Goal: Task Accomplishment & Management: Use online tool/utility

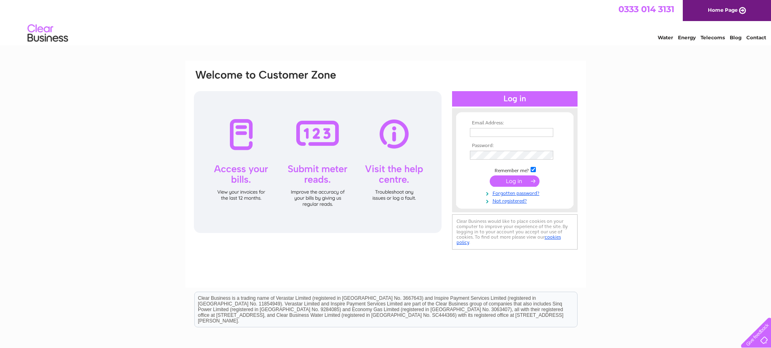
type input "[EMAIL_ADDRESS][DOMAIN_NAME]"
click at [499, 181] on input "submit" at bounding box center [515, 180] width 50 height 11
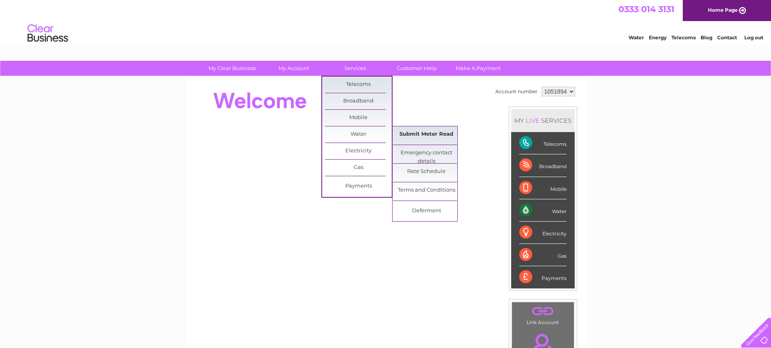
click at [419, 134] on link "Submit Meter Read" at bounding box center [426, 134] width 67 height 16
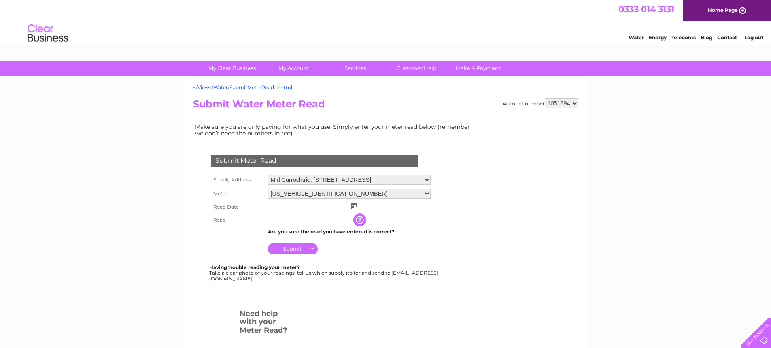
click at [356, 205] on img at bounding box center [354, 205] width 6 height 6
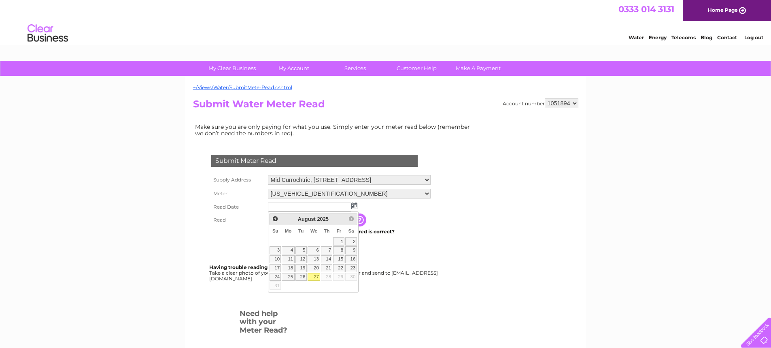
click at [312, 276] on link "27" at bounding box center [314, 277] width 13 height 8
type input "[DATE]"
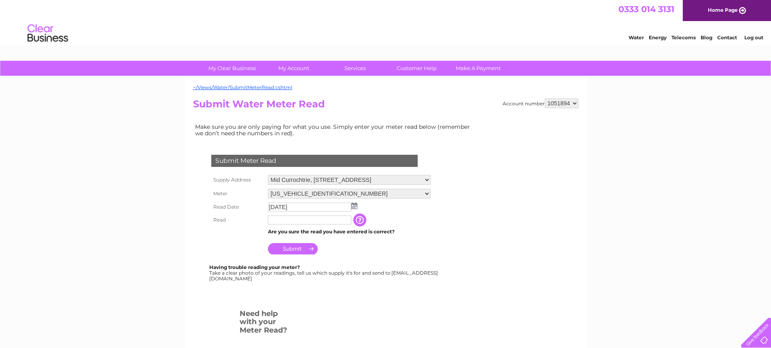
click at [306, 220] on input "text" at bounding box center [309, 219] width 83 height 9
type input "2281"
click at [277, 248] on input "Submit" at bounding box center [293, 248] width 50 height 11
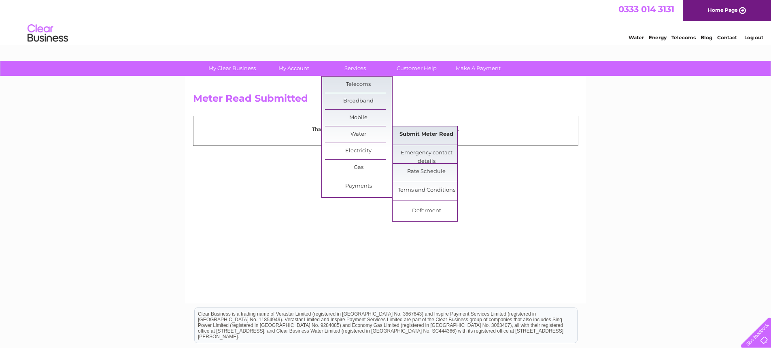
click at [416, 131] on link "Submit Meter Read" at bounding box center [426, 134] width 67 height 16
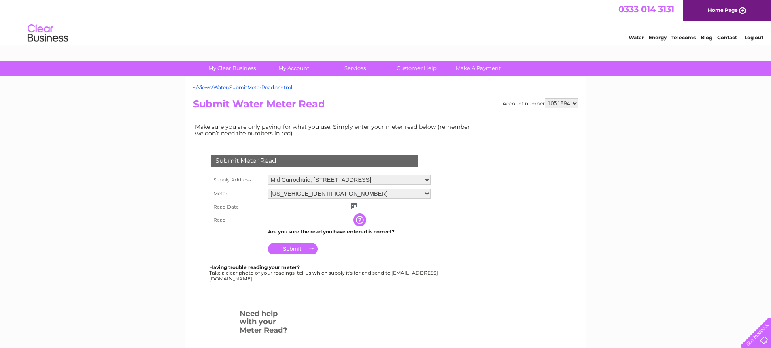
click at [431, 180] on select "Mid Currochtrie, Drummore, Stranraer, DG9 9QS Auld Dairy Cottage, Stranraer, DG…" at bounding box center [349, 180] width 163 height 10
select select "457613"
click at [268, 175] on select "Mid Currochtrie, Drummore, Stranraer, DG9 9QS Auld Dairy Cottage, Stranraer, DG…" at bounding box center [349, 180] width 163 height 11
click at [353, 205] on img at bounding box center [354, 205] width 6 height 6
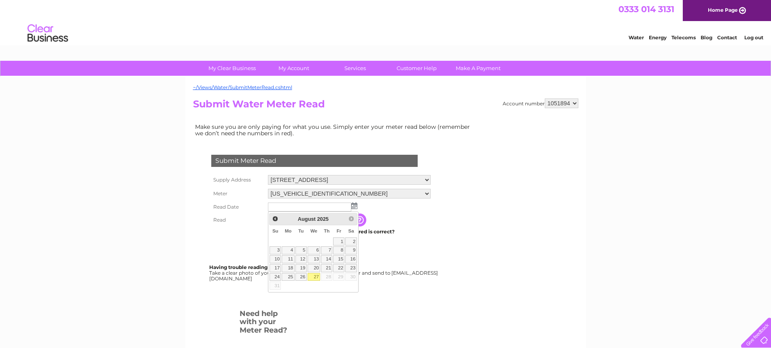
click at [315, 276] on link "27" at bounding box center [314, 277] width 13 height 8
type input "[DATE]"
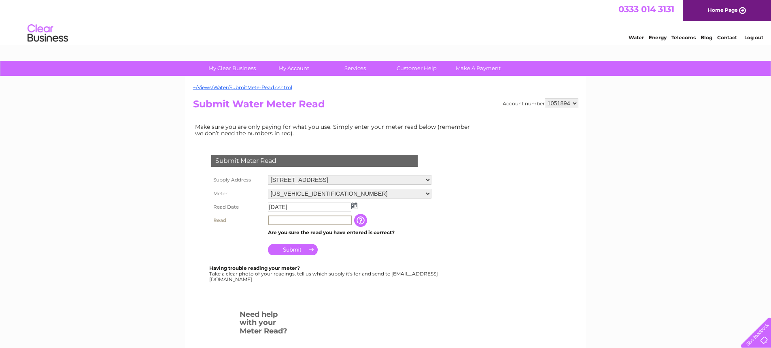
click at [300, 218] on input "text" at bounding box center [310, 220] width 84 height 10
type input "1089"
click at [288, 248] on input "Submit" at bounding box center [293, 248] width 50 height 11
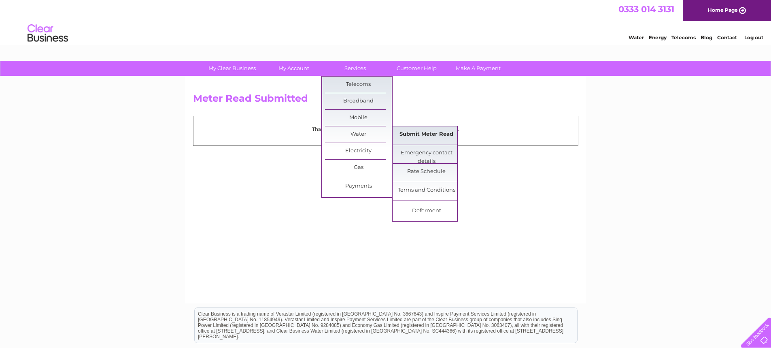
click at [431, 132] on link "Submit Meter Read" at bounding box center [426, 134] width 67 height 16
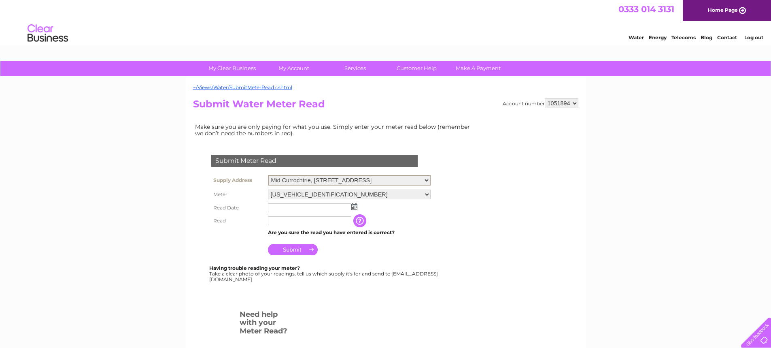
click at [431, 181] on select "Mid Currochtrie, [STREET_ADDRESS]" at bounding box center [349, 180] width 163 height 11
select select "457615"
click at [268, 175] on select "Mid Currochtrie, [STREET_ADDRESS]" at bounding box center [349, 180] width 163 height 11
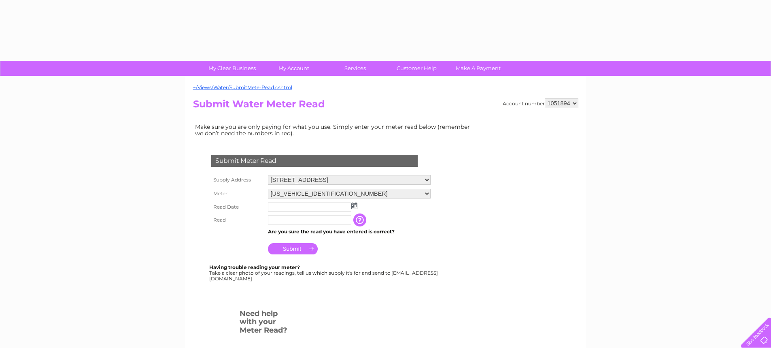
click at [357, 208] on img at bounding box center [354, 205] width 6 height 6
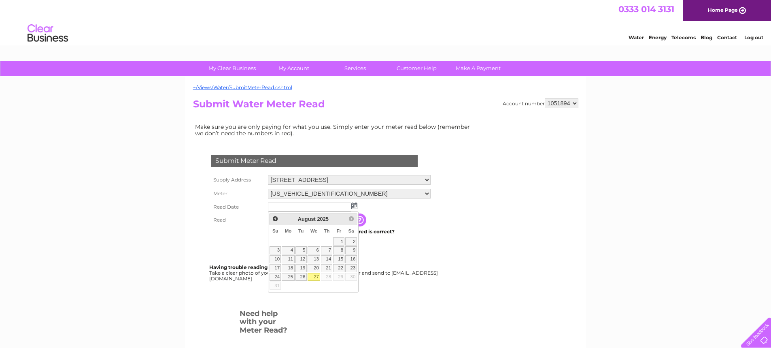
click at [312, 276] on link "27" at bounding box center [314, 277] width 13 height 8
type input "2025/08/27"
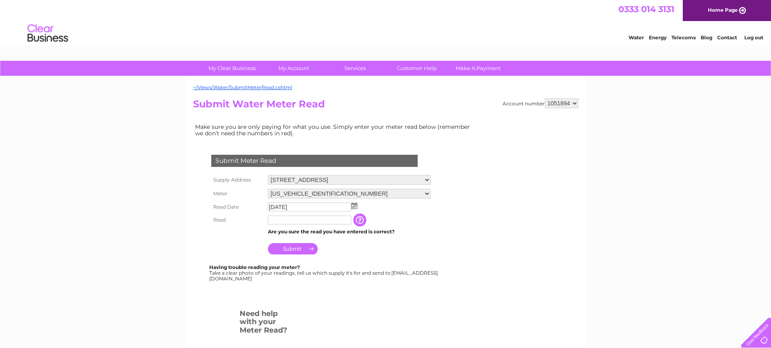
click at [301, 223] on input "text" at bounding box center [309, 219] width 83 height 9
type input "8760"
click at [294, 248] on input "Submit" at bounding box center [293, 249] width 50 height 11
